Goal: Check status: Check status

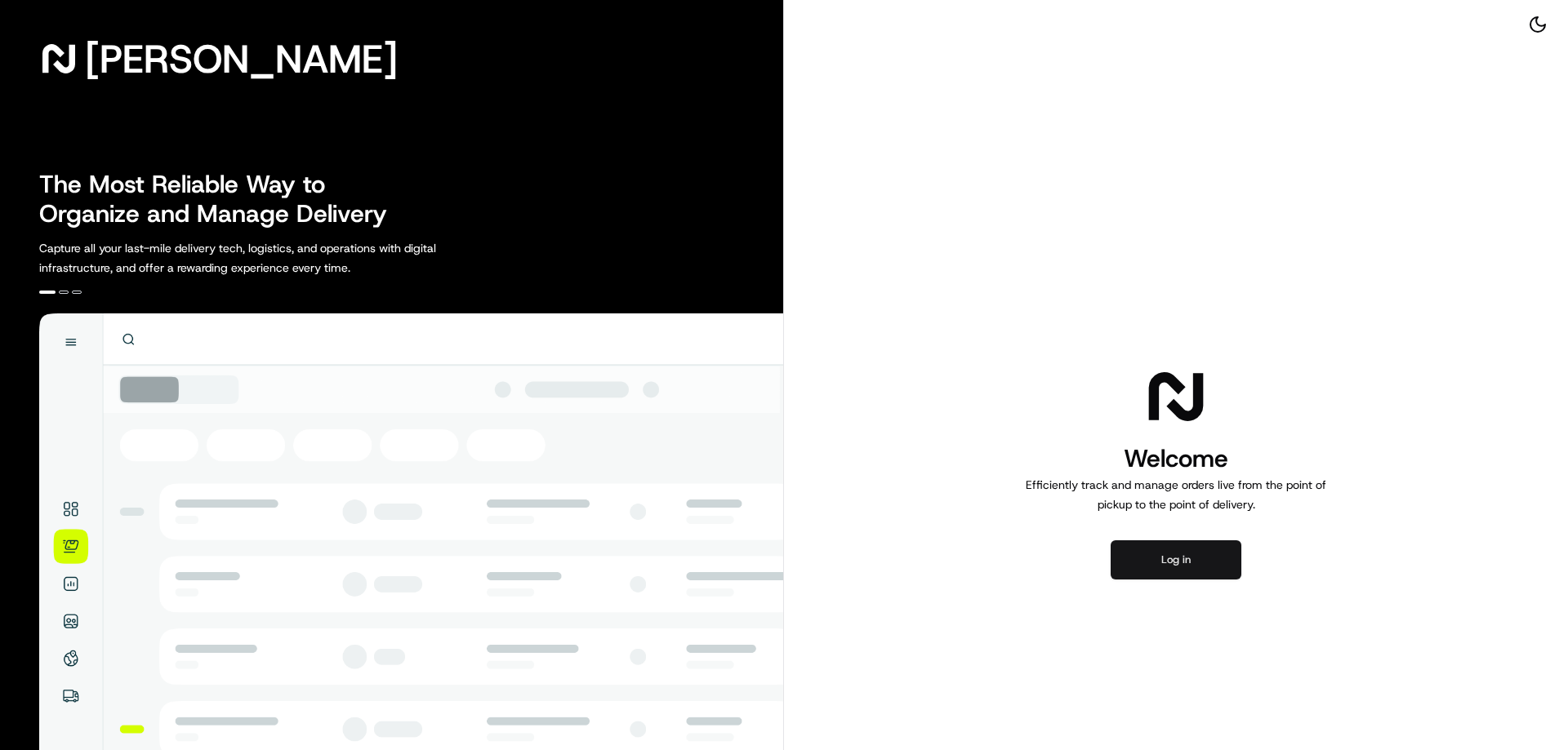
click at [1175, 548] on button "Log in" at bounding box center [1175, 560] width 131 height 39
